Goal: Check status: Check status

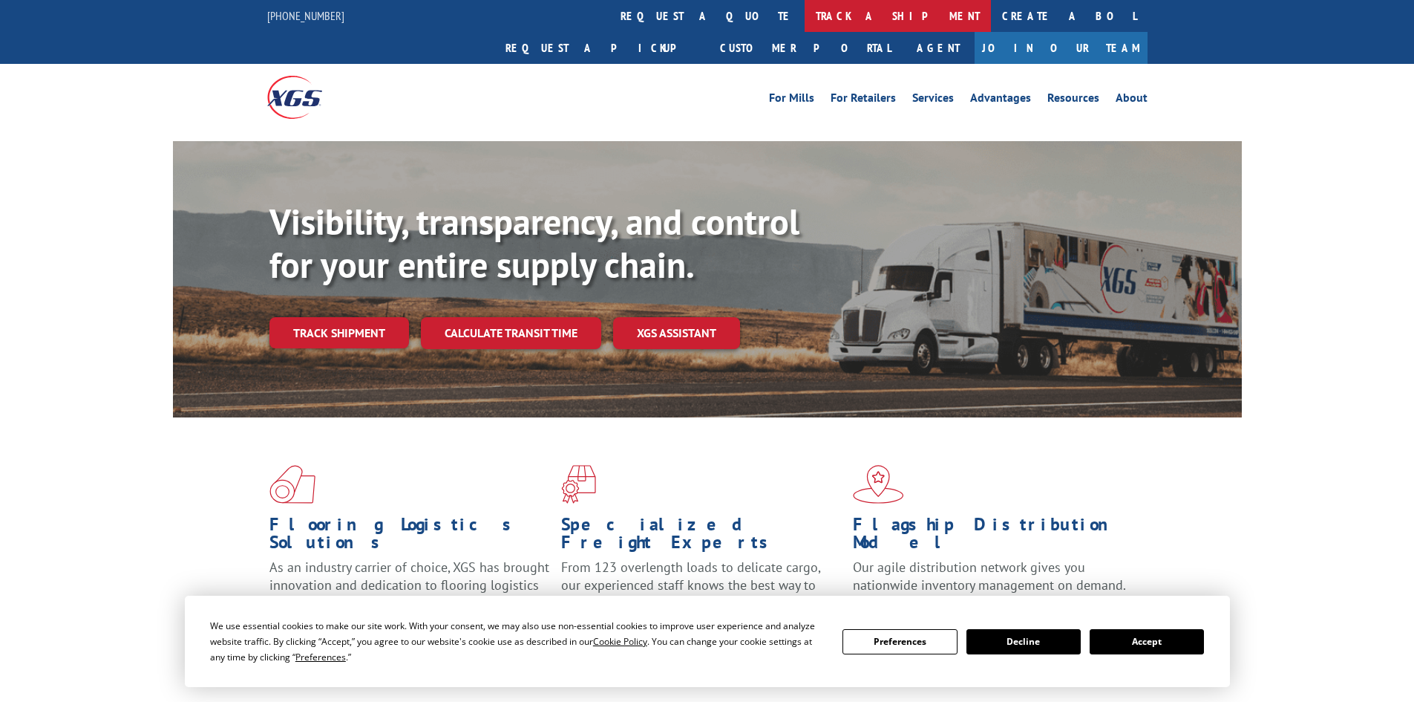
click at [805, 21] on link "track a shipment" at bounding box center [898, 16] width 186 height 32
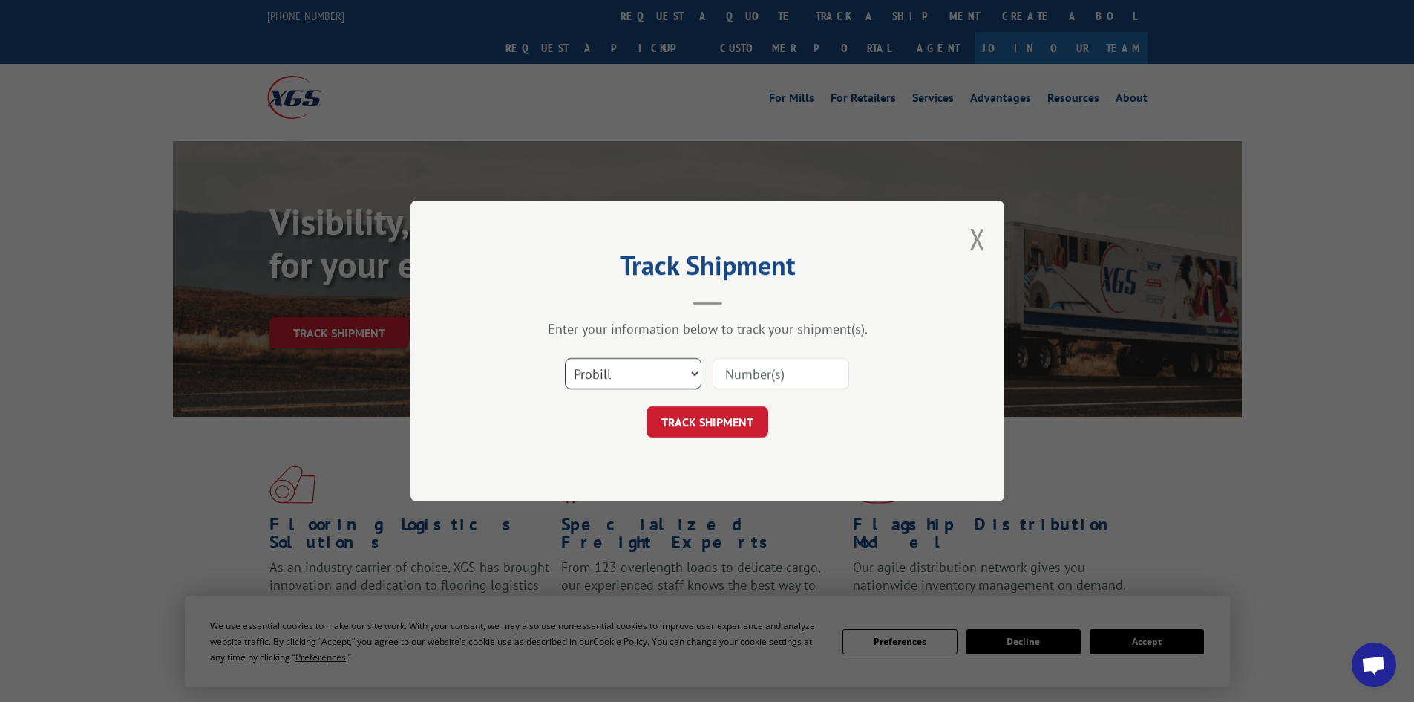
click at [627, 371] on select "Select category... Probill BOL PO" at bounding box center [633, 373] width 137 height 31
select select "bol"
click at [565, 358] on select "Select category... Probill BOL PO" at bounding box center [633, 373] width 137 height 31
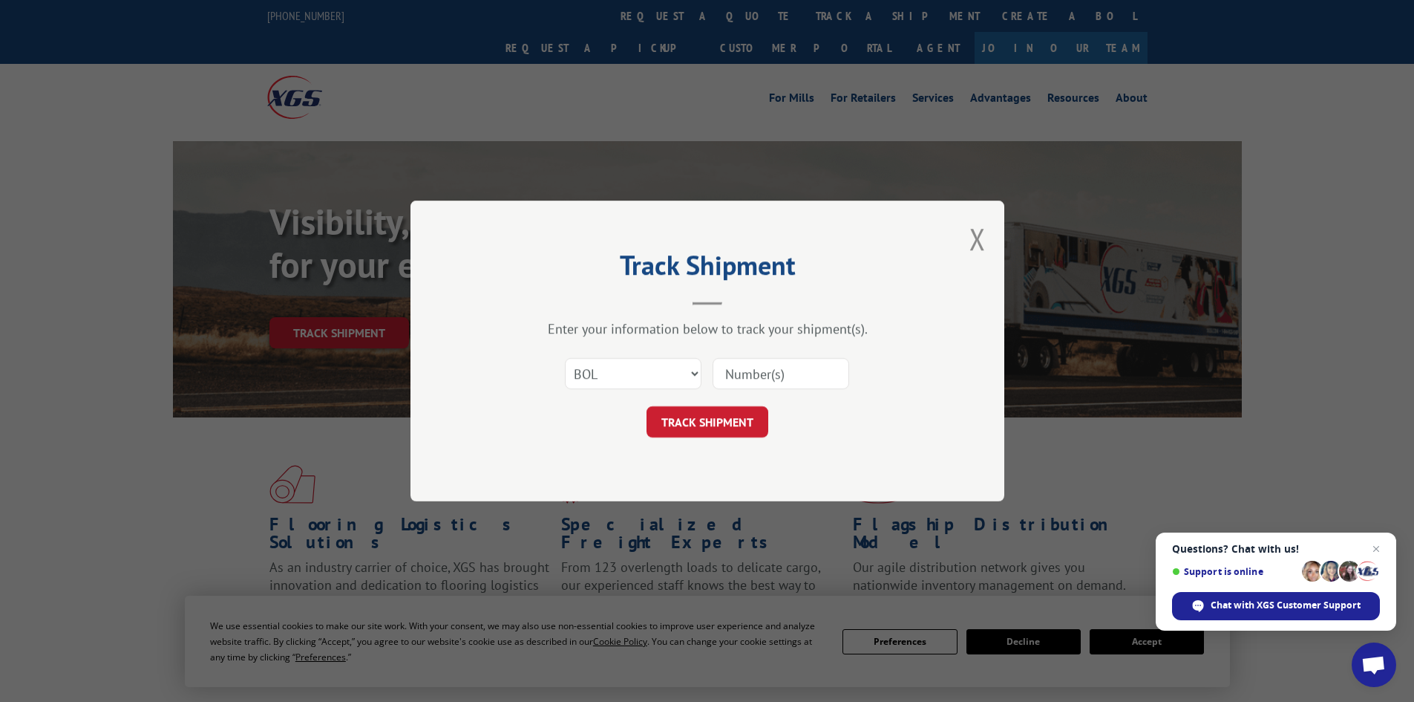
click at [762, 370] on input at bounding box center [781, 373] width 137 height 31
paste input "6026727"
type input "6026727"
click at [709, 426] on button "TRACK SHIPMENT" at bounding box center [708, 421] width 122 height 31
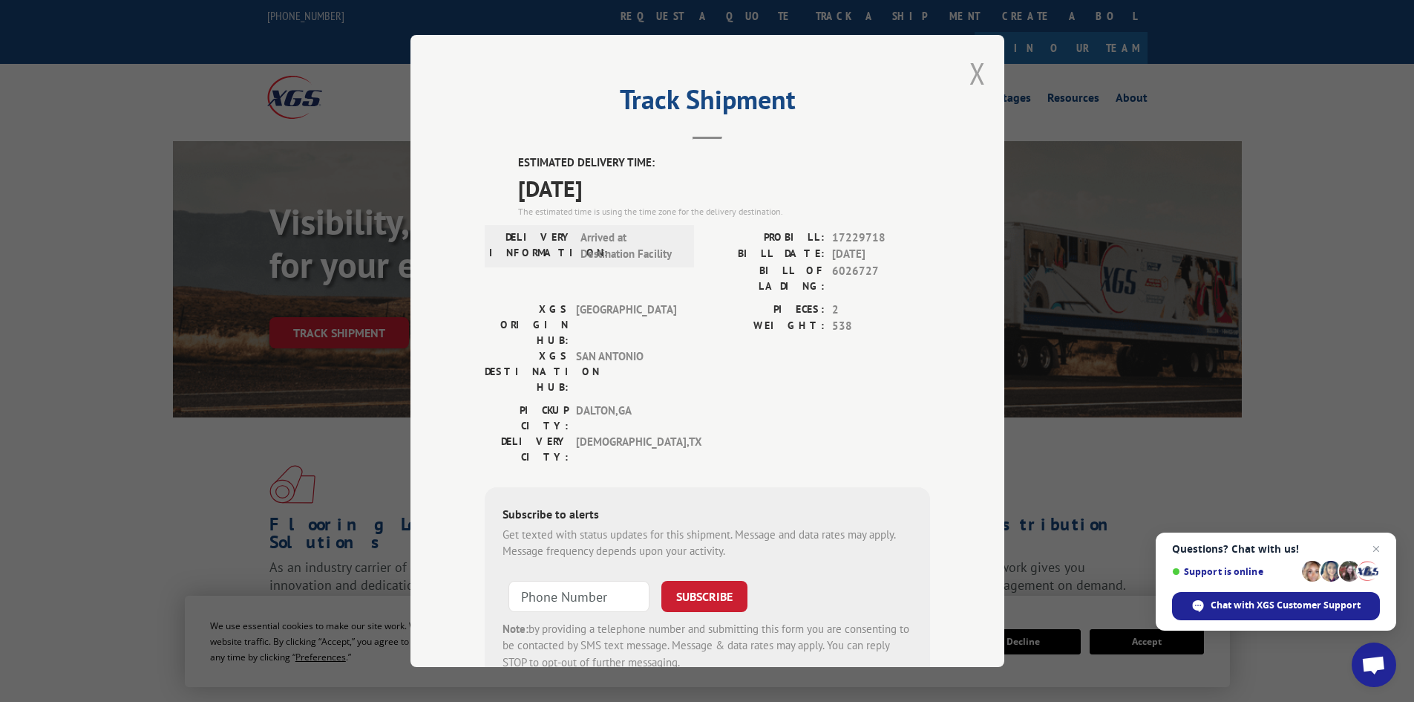
click at [970, 73] on button "Close modal" at bounding box center [978, 72] width 16 height 39
